Goal: Information Seeking & Learning: Learn about a topic

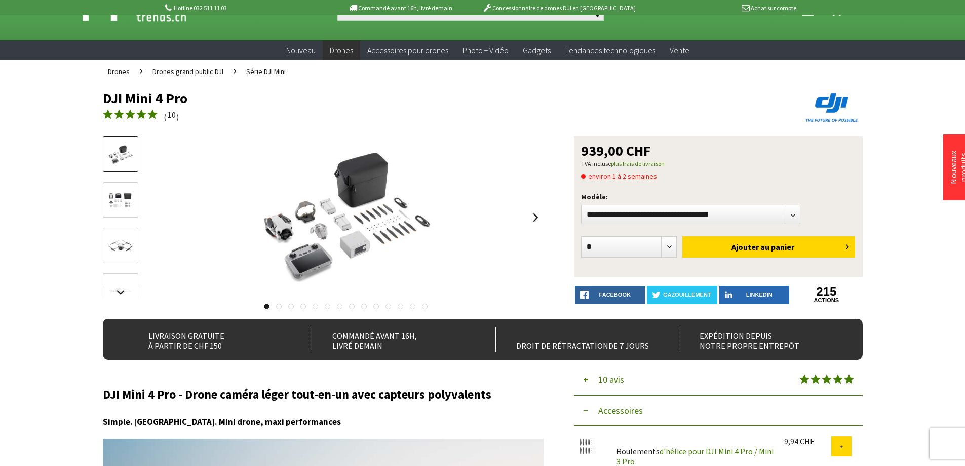
scroll to position [51, 0]
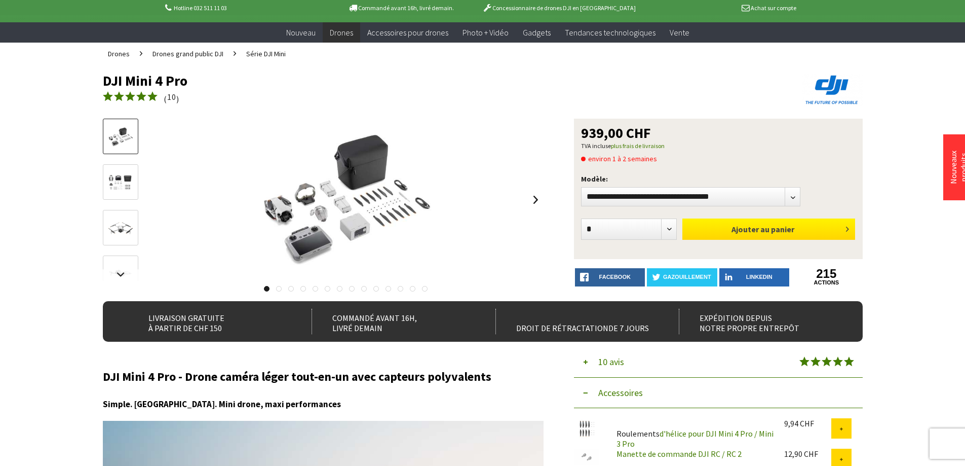
click at [776, 234] on font "panier" at bounding box center [782, 229] width 23 height 10
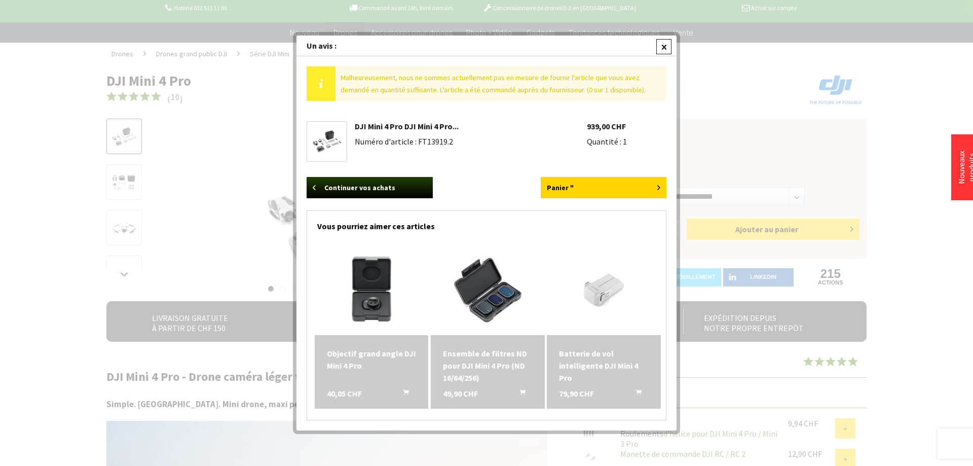
click at [663, 50] on div at bounding box center [663, 46] width 15 height 15
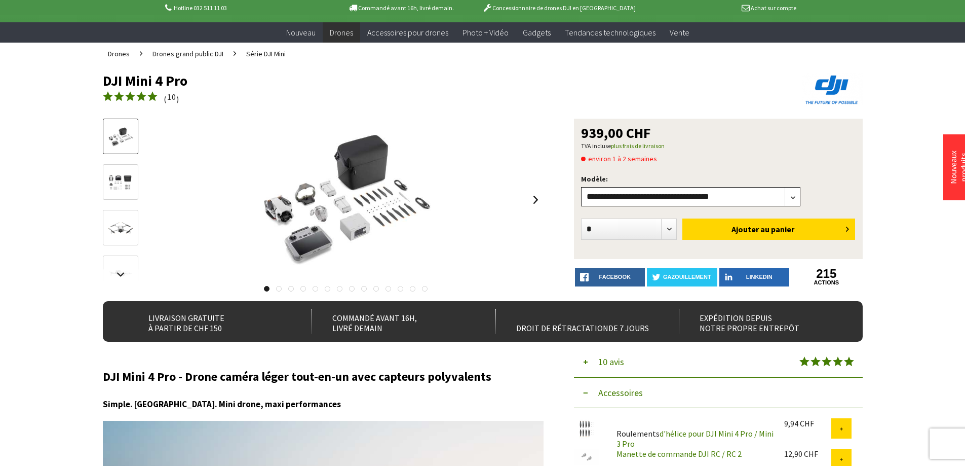
click at [742, 201] on select"] "**********" at bounding box center [691, 196] width 220 height 19
select select"] "***"
click at [581, 187] on select"] "**********" at bounding box center [691, 196] width 220 height 19
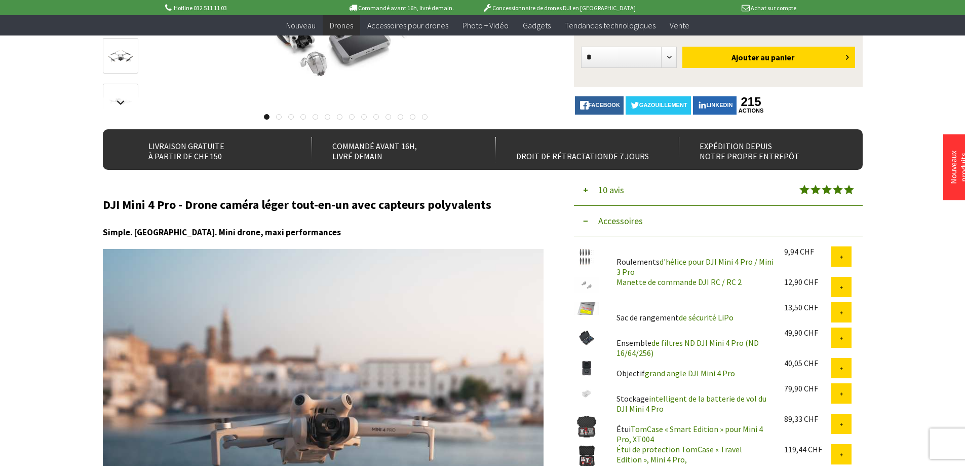
scroll to position [203, 0]
click at [681, 398] on font "intelligent de la batterie de vol du DJI Mini 4 Pro" at bounding box center [692, 403] width 150 height 20
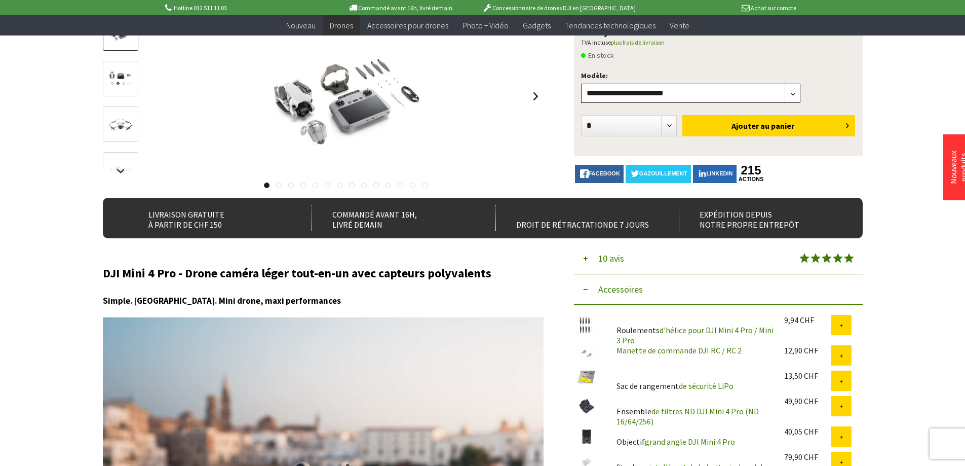
scroll to position [0, 0]
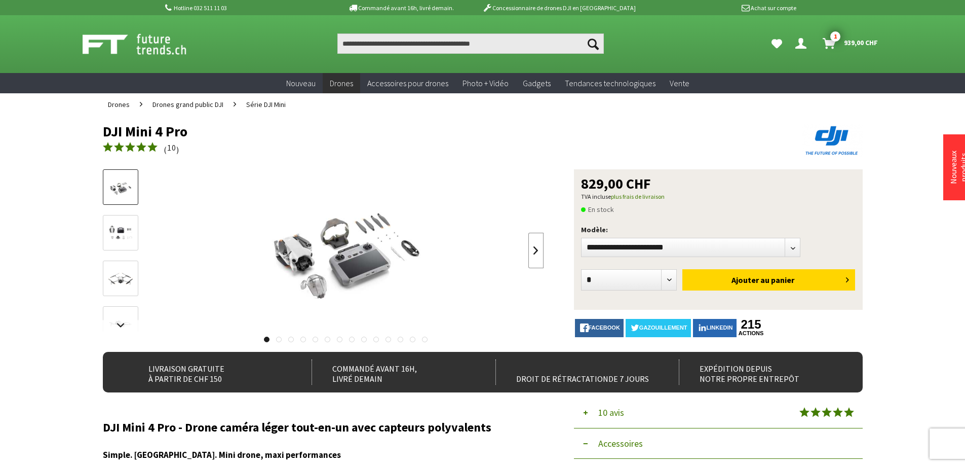
click at [536, 256] on link at bounding box center [536, 250] width 15 height 35
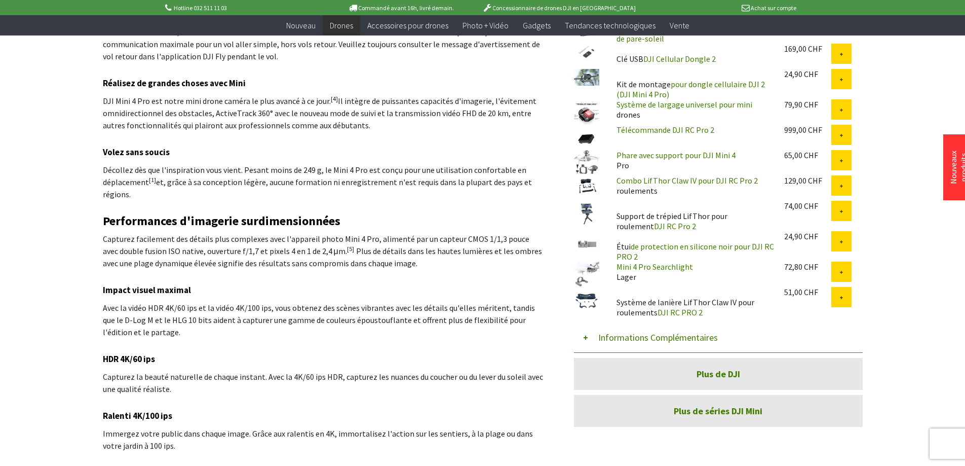
scroll to position [963, 0]
click at [652, 336] on font "Informations Complémentaires" at bounding box center [659, 337] width 120 height 12
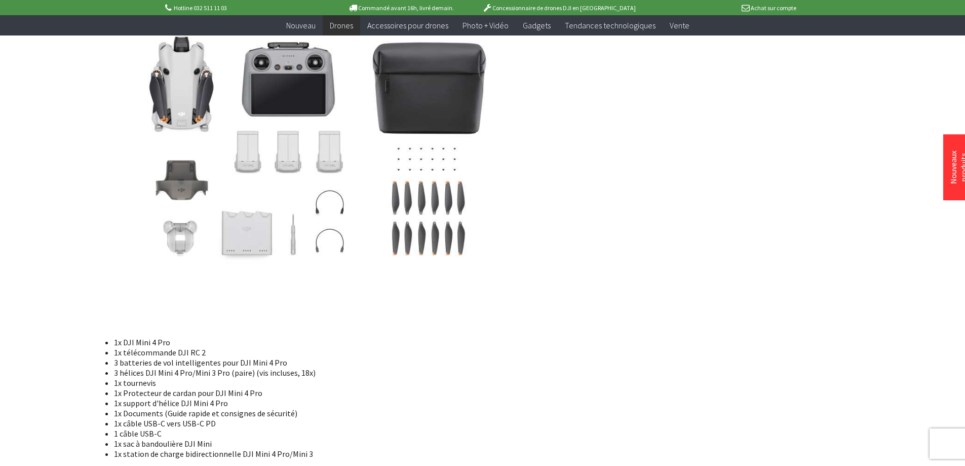
scroll to position [6487, 0]
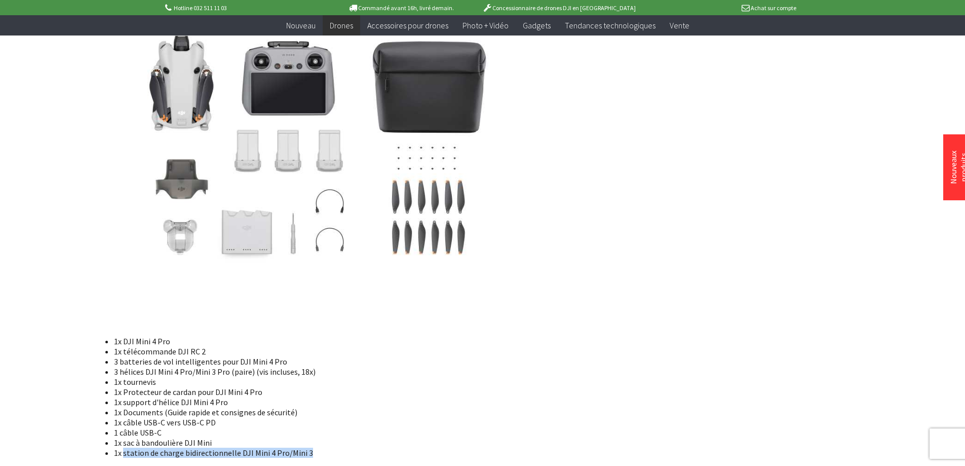
drag, startPoint x: 301, startPoint y: 404, endPoint x: 124, endPoint y: 405, distance: 176.4
click at [124, 447] on font "1x station de charge bidirectionnelle DJI Mini 4 Pro/Mini 3" at bounding box center [213, 452] width 199 height 10
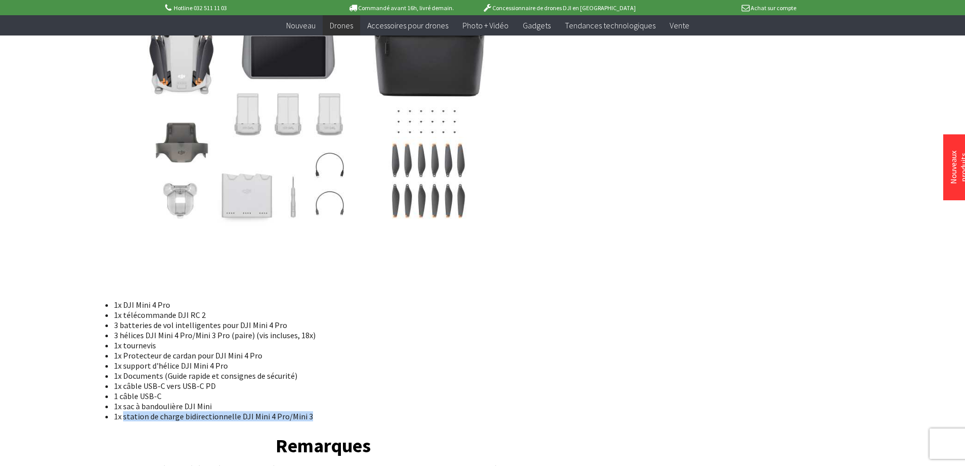
scroll to position [6538, 0]
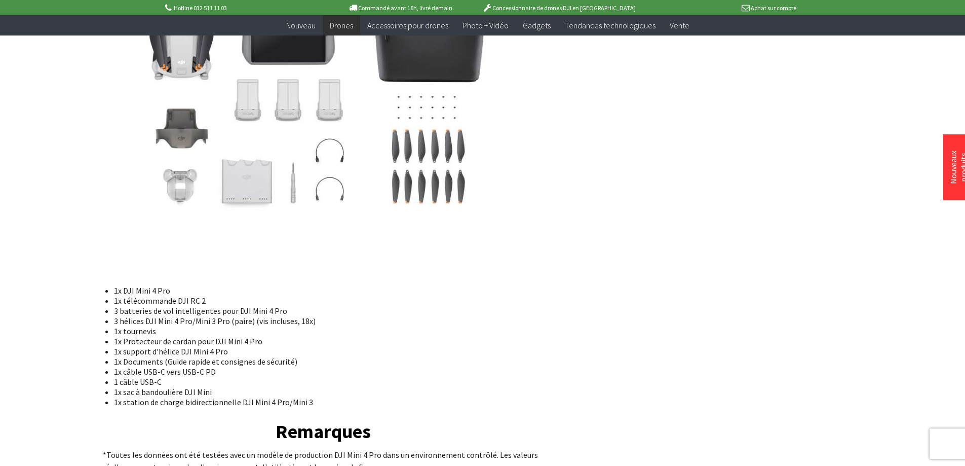
click at [518, 316] on li "3 hélices DJI Mini 4 Pro/Mini 3 Pro (paire) (vis incluses, 18x)" at bounding box center [325, 321] width 422 height 10
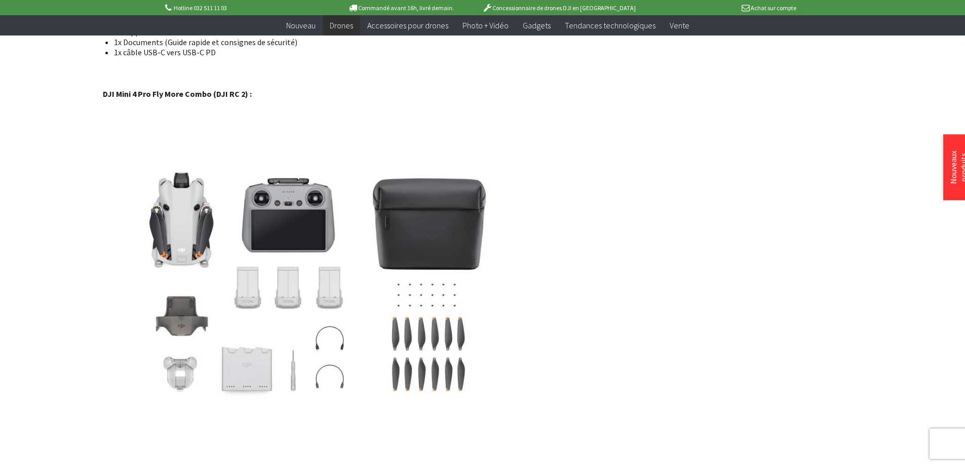
scroll to position [6284, 0]
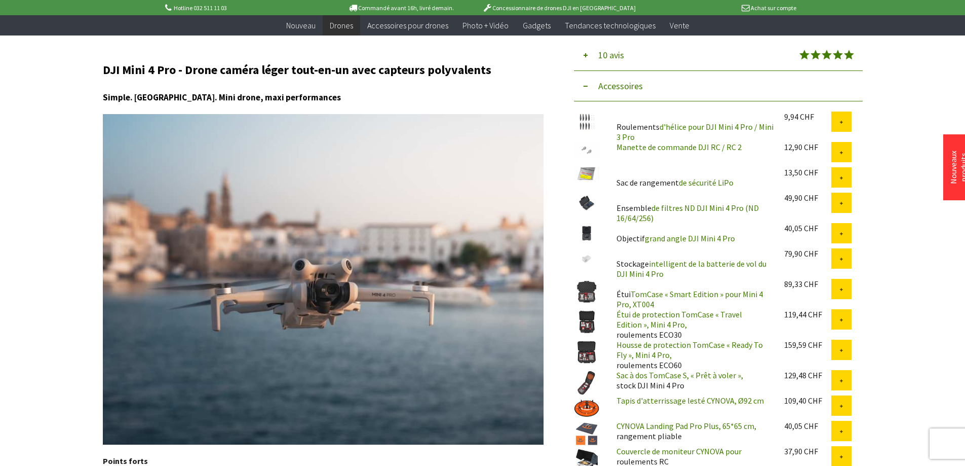
scroll to position [355, 0]
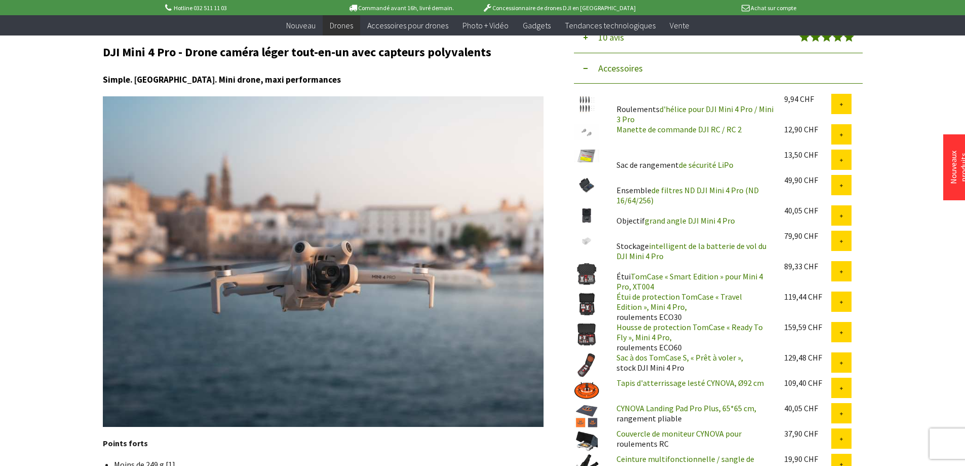
click at [655, 328] on font "Housse de protection TomCase « Ready To Fly », Mini 4 Pro," at bounding box center [690, 332] width 146 height 20
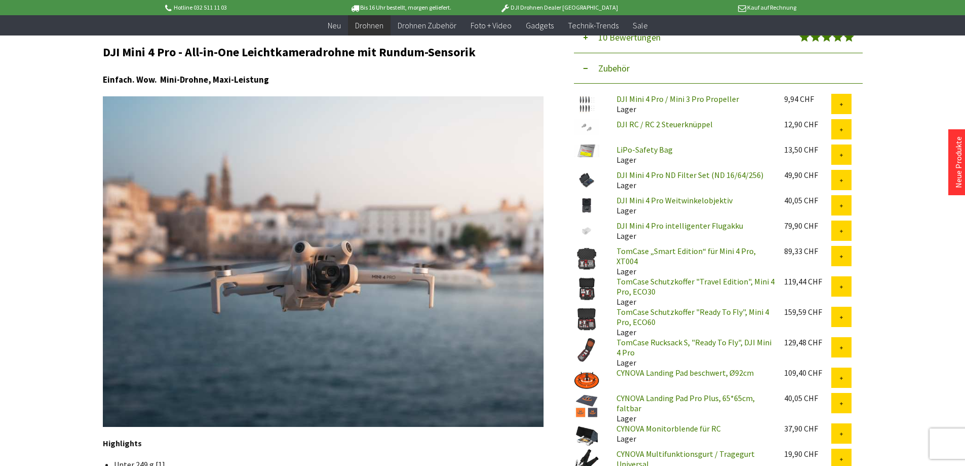
click at [667, 172] on link "DJI Mini 4 Pro ND Filter Set (ND 16/64/256)" at bounding box center [690, 175] width 147 height 10
click at [679, 251] on link "TomCase „Smart Edition“ für Mini 4 Pro, XT004" at bounding box center [686, 256] width 139 height 20
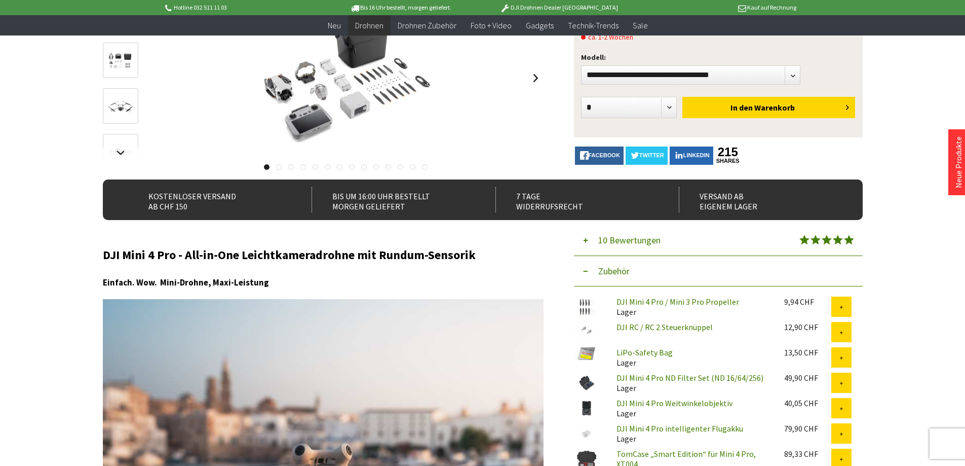
scroll to position [51, 0]
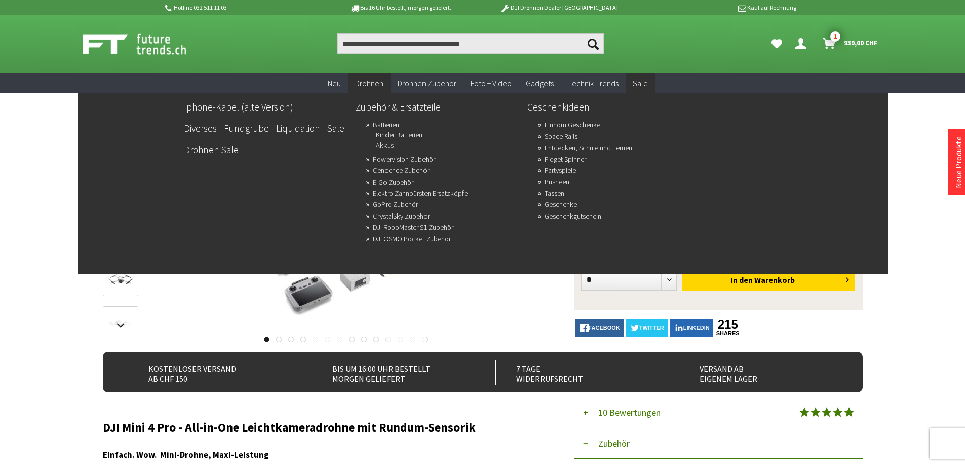
click at [641, 85] on span "Sale" at bounding box center [640, 83] width 15 height 10
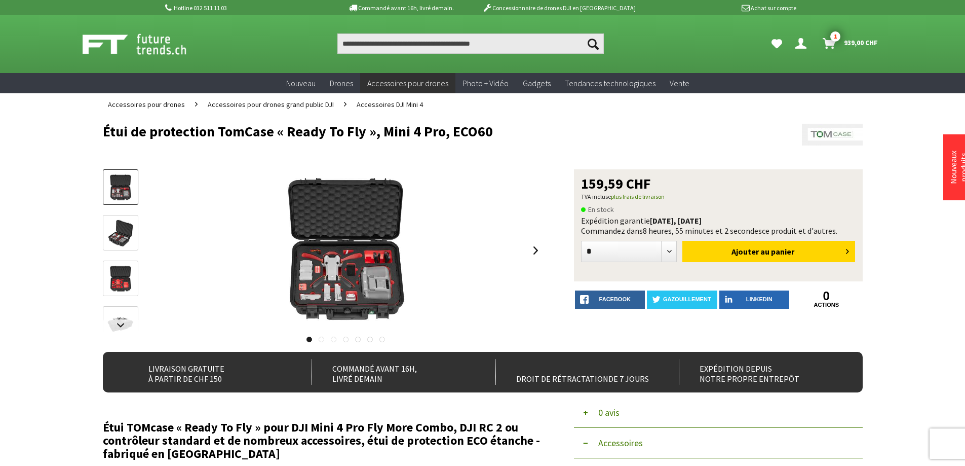
click at [370, 275] on img at bounding box center [346, 250] width 162 height 162
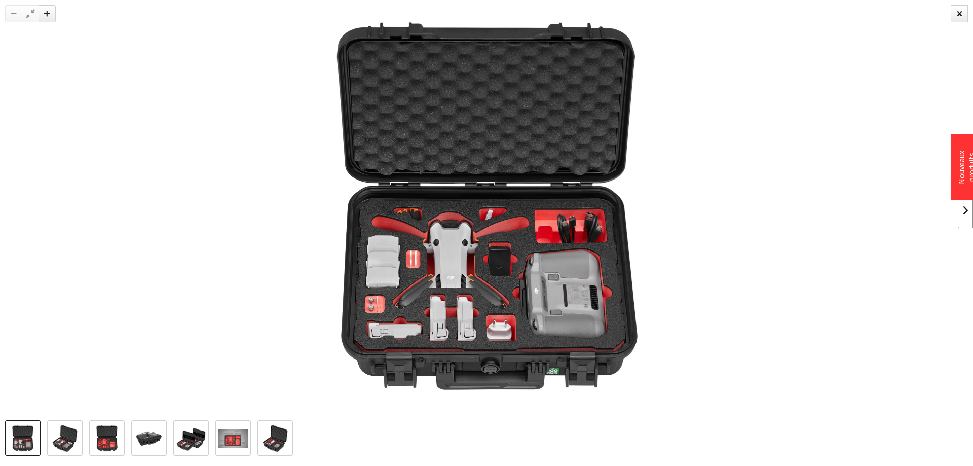
click at [963, 211] on link at bounding box center [965, 210] width 15 height 35
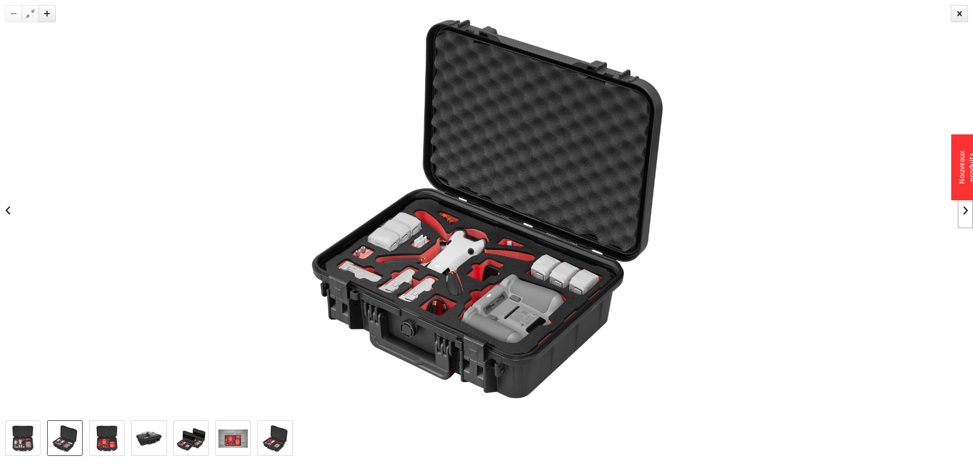
click at [963, 211] on link at bounding box center [965, 210] width 15 height 35
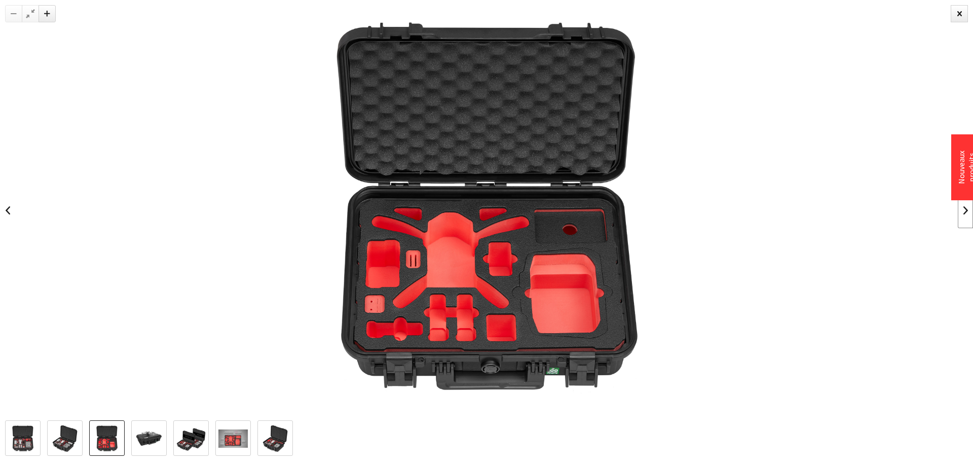
click at [963, 211] on link at bounding box center [965, 210] width 15 height 35
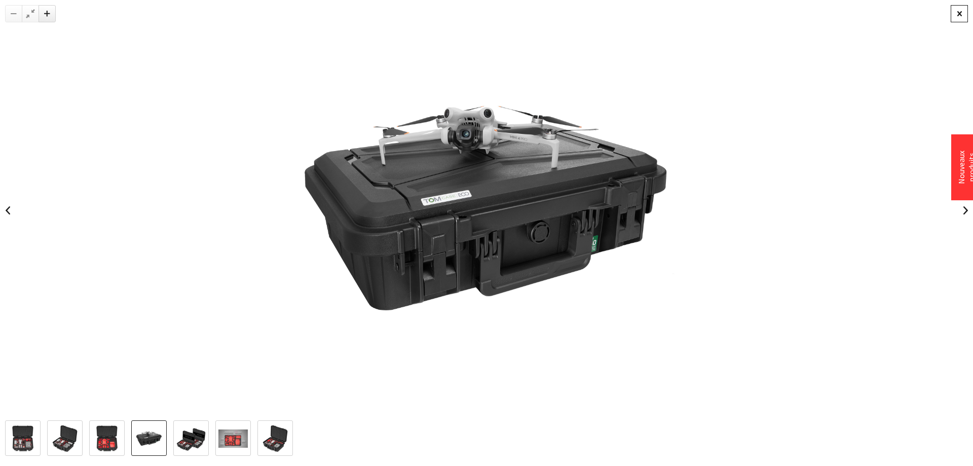
click at [960, 18] on div at bounding box center [959, 13] width 17 height 17
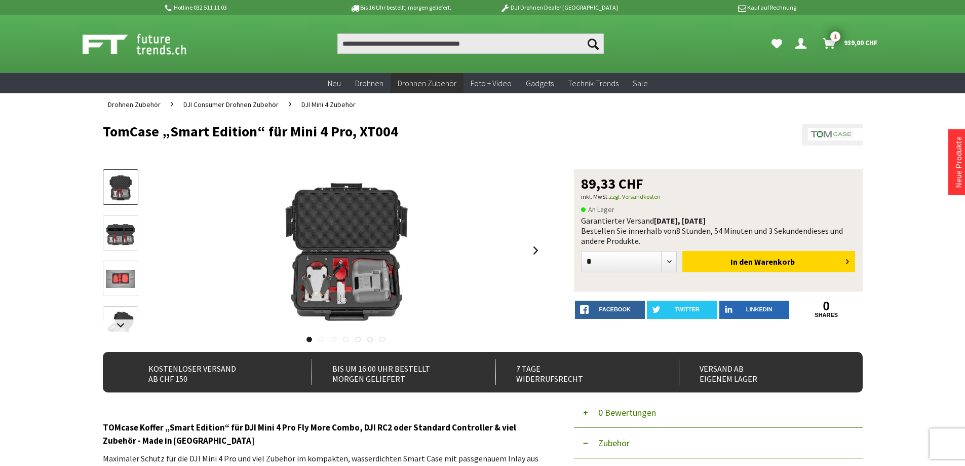
click at [109, 271] on img at bounding box center [120, 279] width 29 height 18
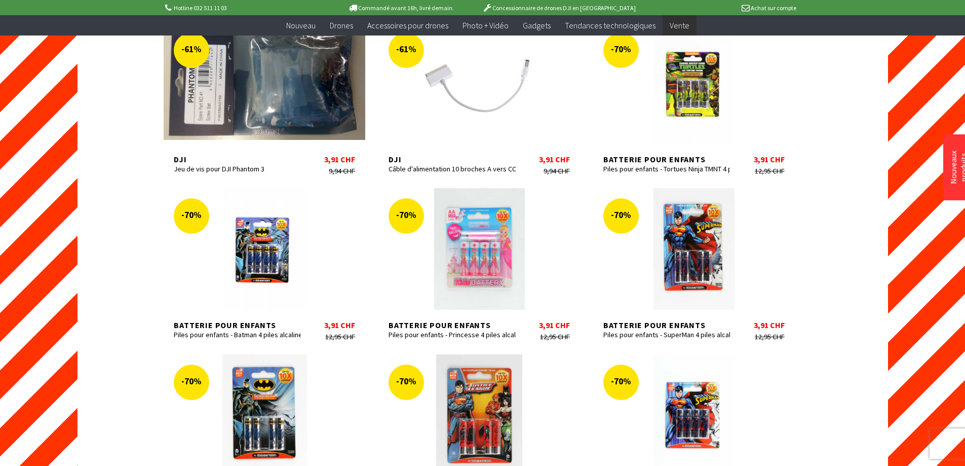
scroll to position [557, 0]
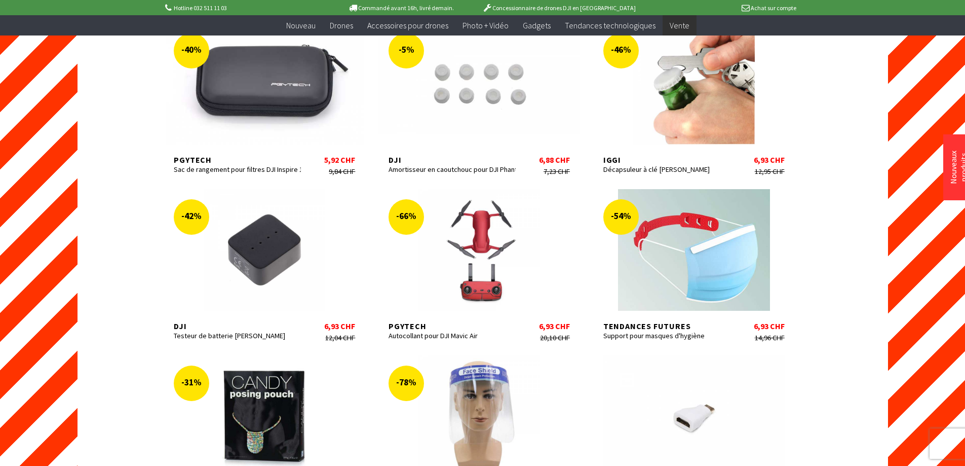
scroll to position [1926, 0]
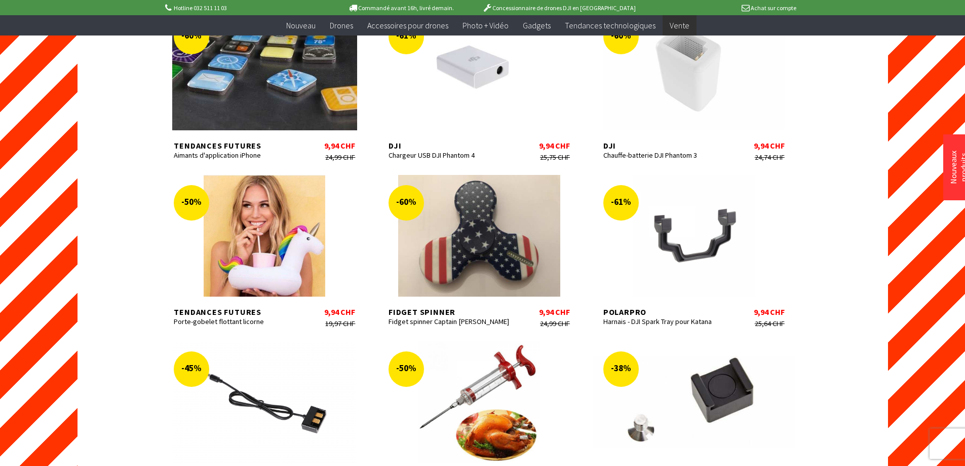
scroll to position [2483, 0]
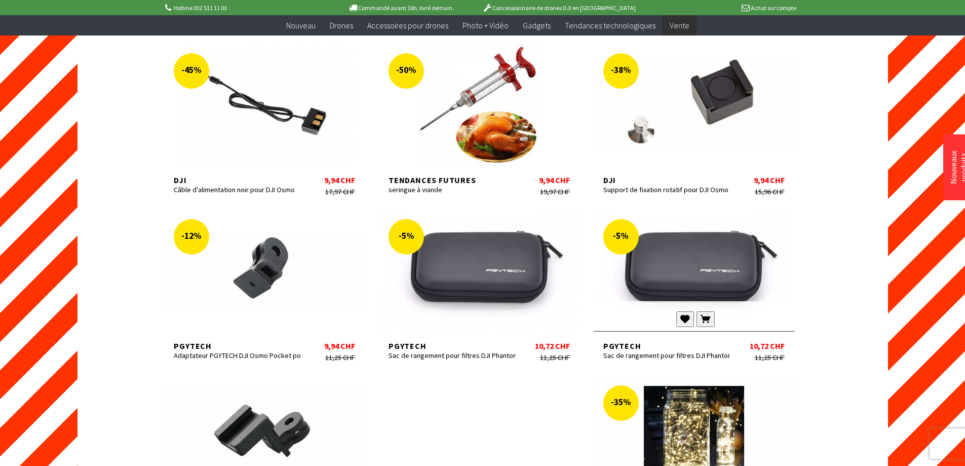
scroll to position [2737, 0]
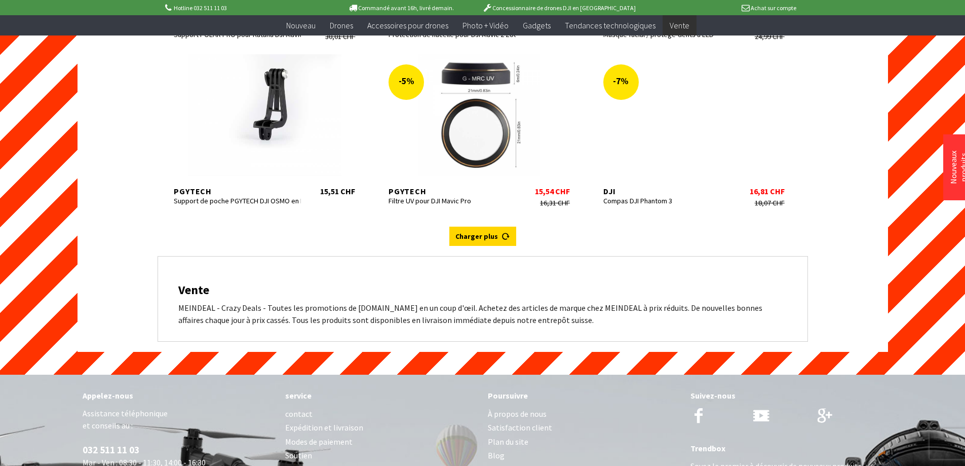
scroll to position [4206, 0]
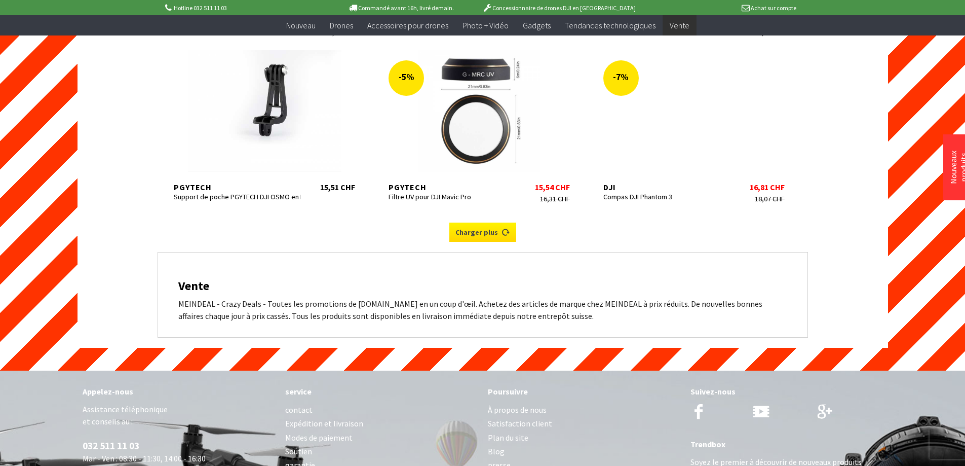
click at [492, 239] on link "Charger plus" at bounding box center [483, 231] width 67 height 19
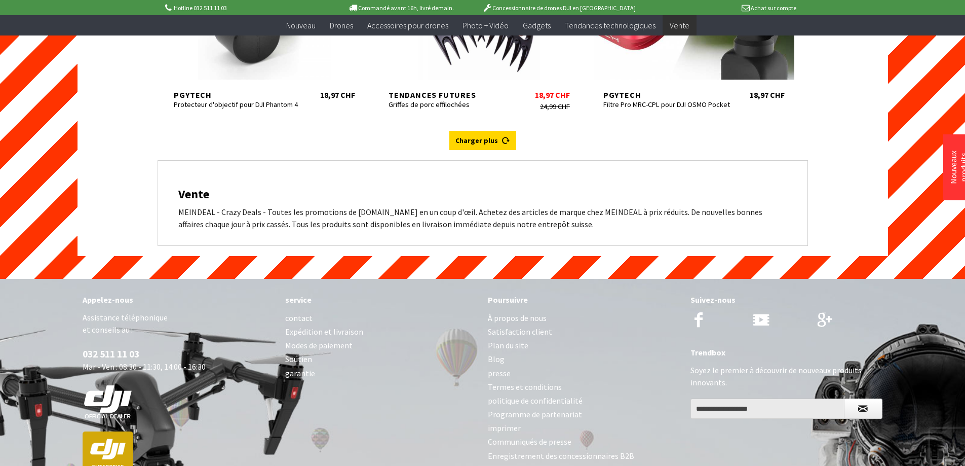
scroll to position [4967, 0]
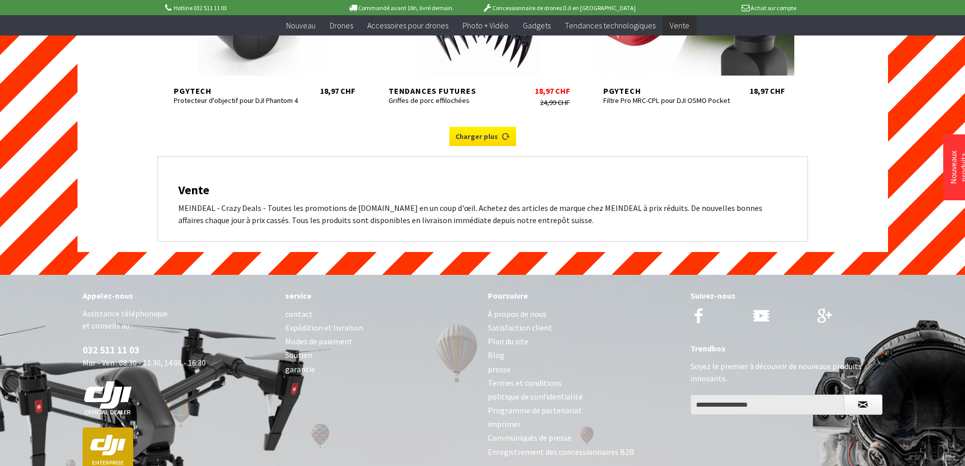
click at [465, 135] on font "Charger plus" at bounding box center [477, 136] width 43 height 9
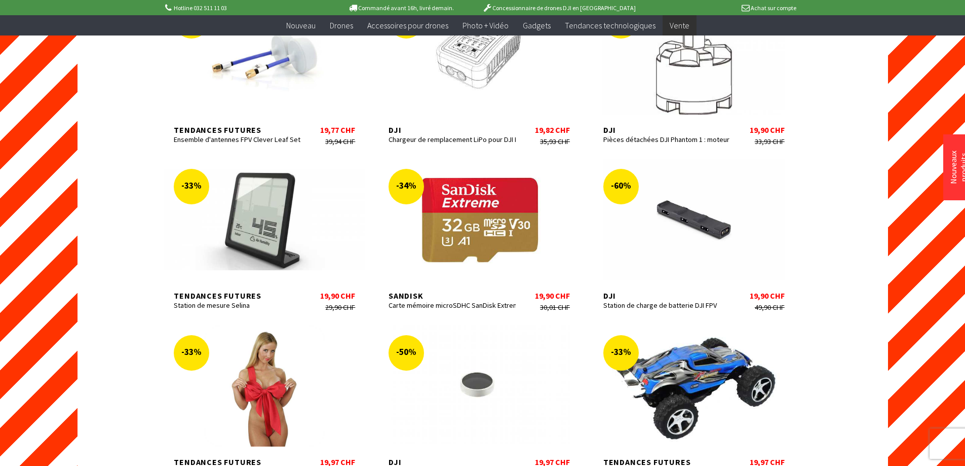
scroll to position [5423, 0]
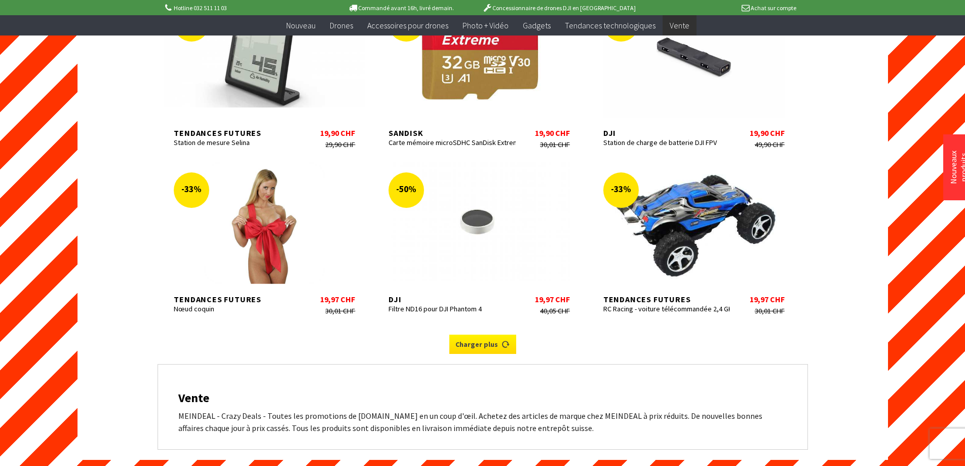
click at [494, 350] on link "Charger plus" at bounding box center [483, 343] width 67 height 19
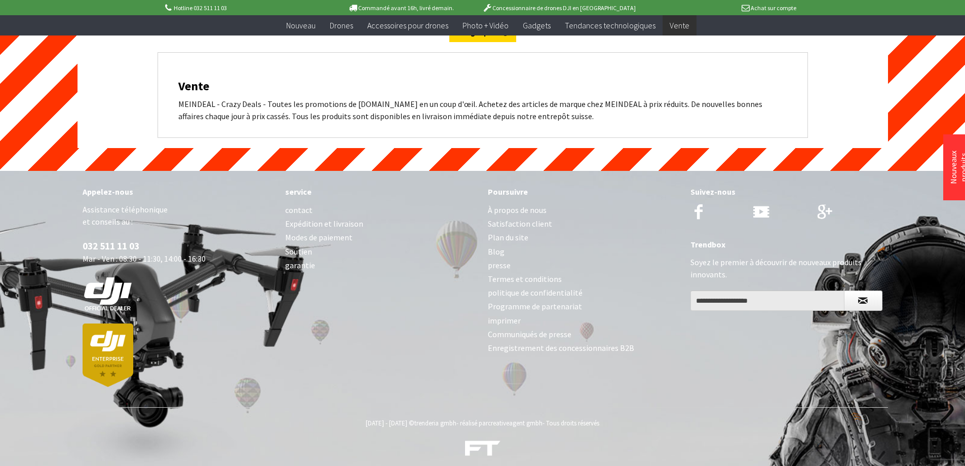
scroll to position [6406, 0]
